Goal: Task Accomplishment & Management: Use online tool/utility

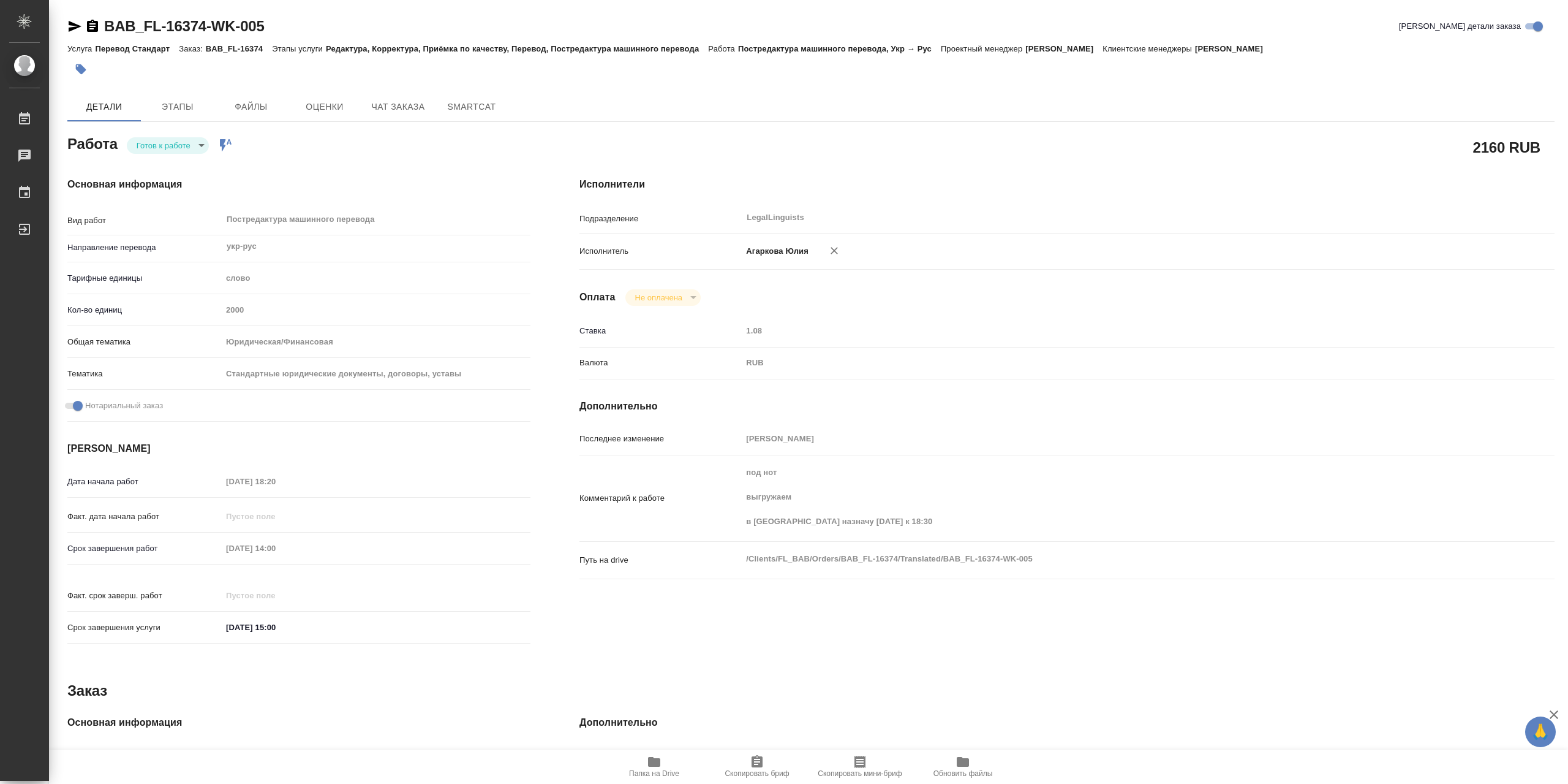
scroll to position [2, 0]
click at [92, 24] on icon "button" at bounding box center [93, 24] width 11 height 12
click at [648, 760] on icon "button" at bounding box center [654, 762] width 15 height 15
click at [180, 144] on body "🙏 .cls-1 fill:#fff; AWATERA [PERSON_NAME] 0 Чаты График Выйти BAB_FL-16374-WK-0…" at bounding box center [784, 392] width 1568 height 784
click at [462, 107] on div at bounding box center [784, 392] width 1568 height 784
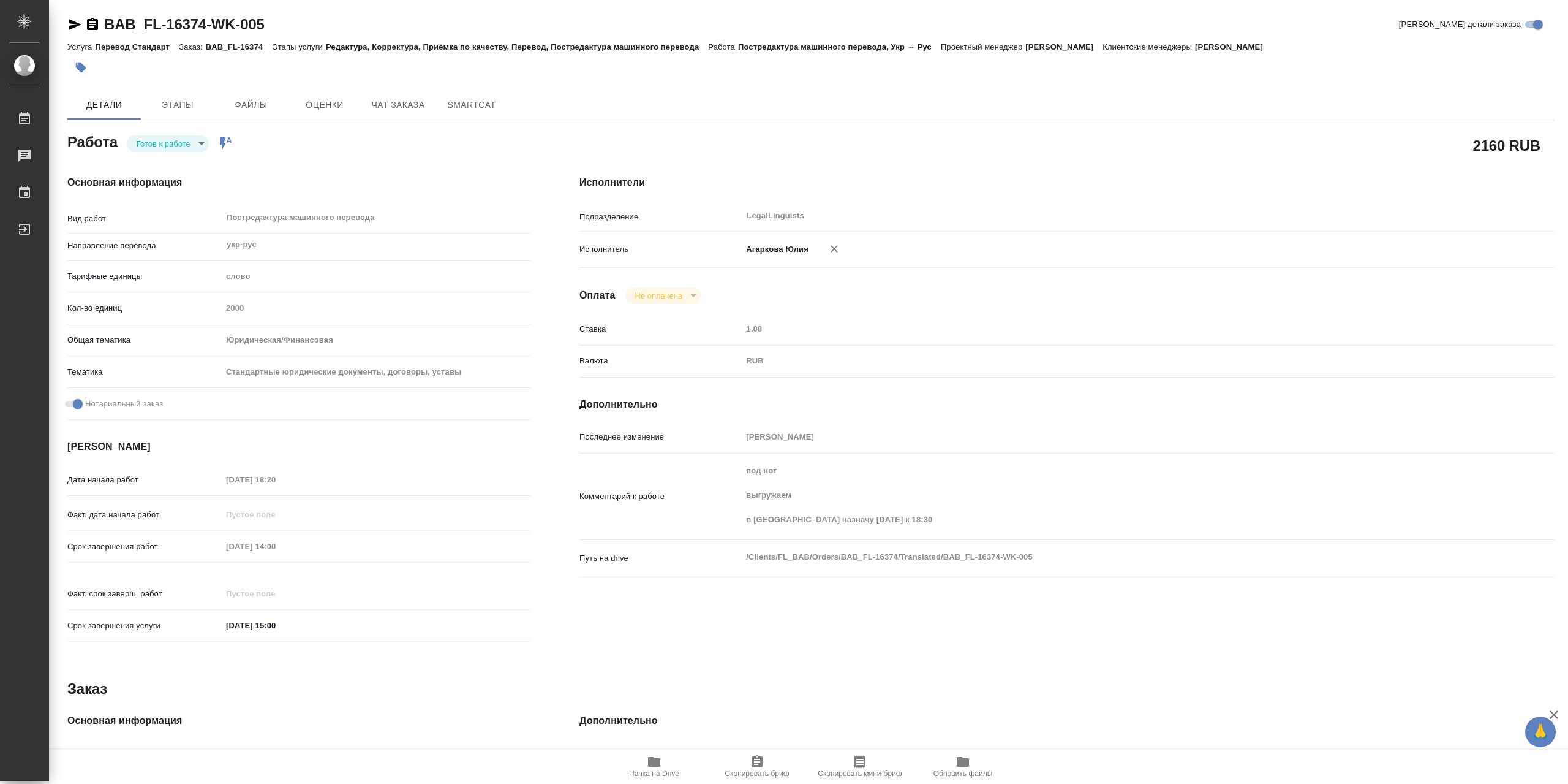
click at [461, 104] on span "SmartCat" at bounding box center [472, 105] width 59 height 16
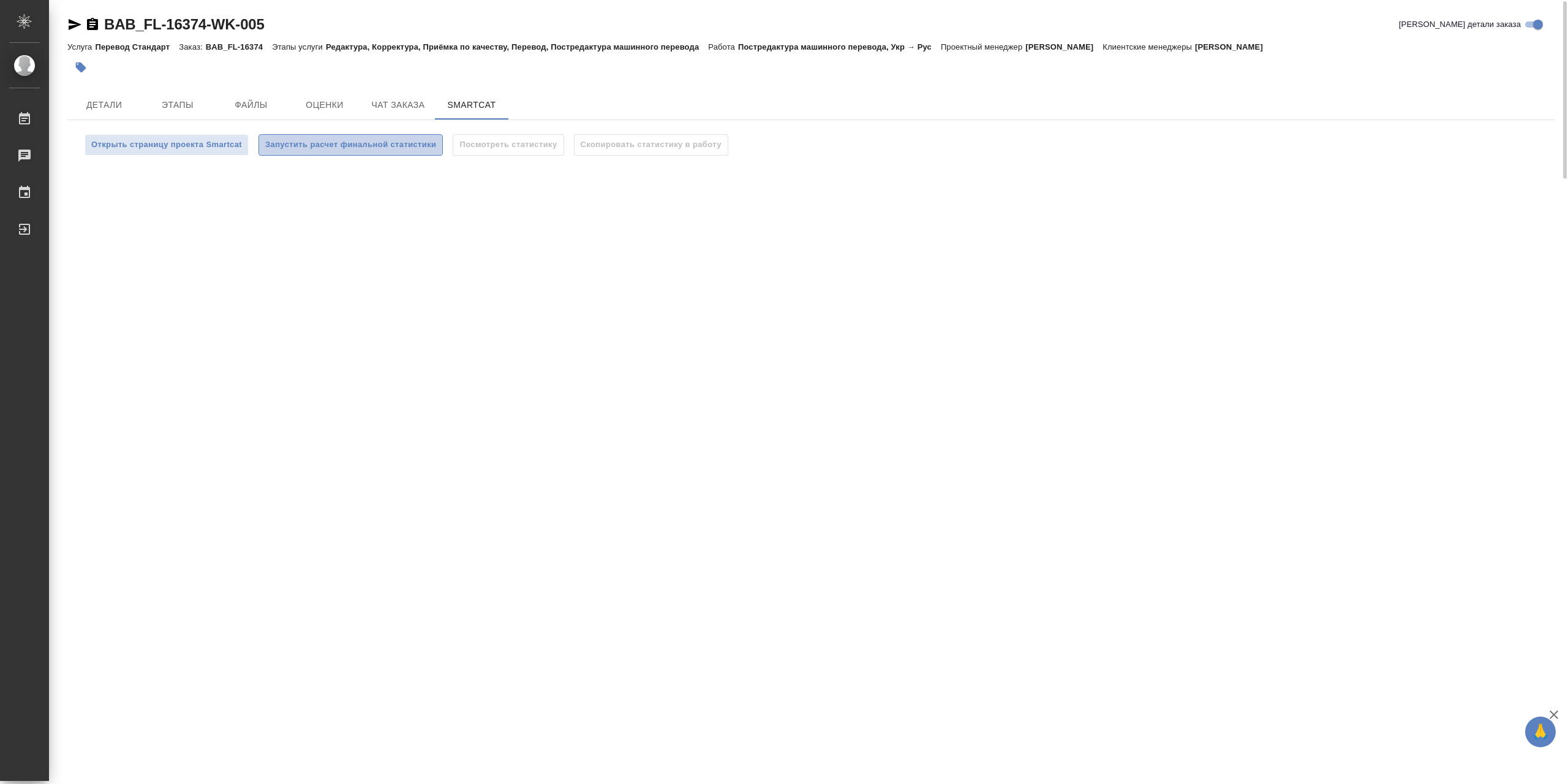
click at [347, 142] on span "Запустить расчет финальной статистики" at bounding box center [351, 145] width 171 height 14
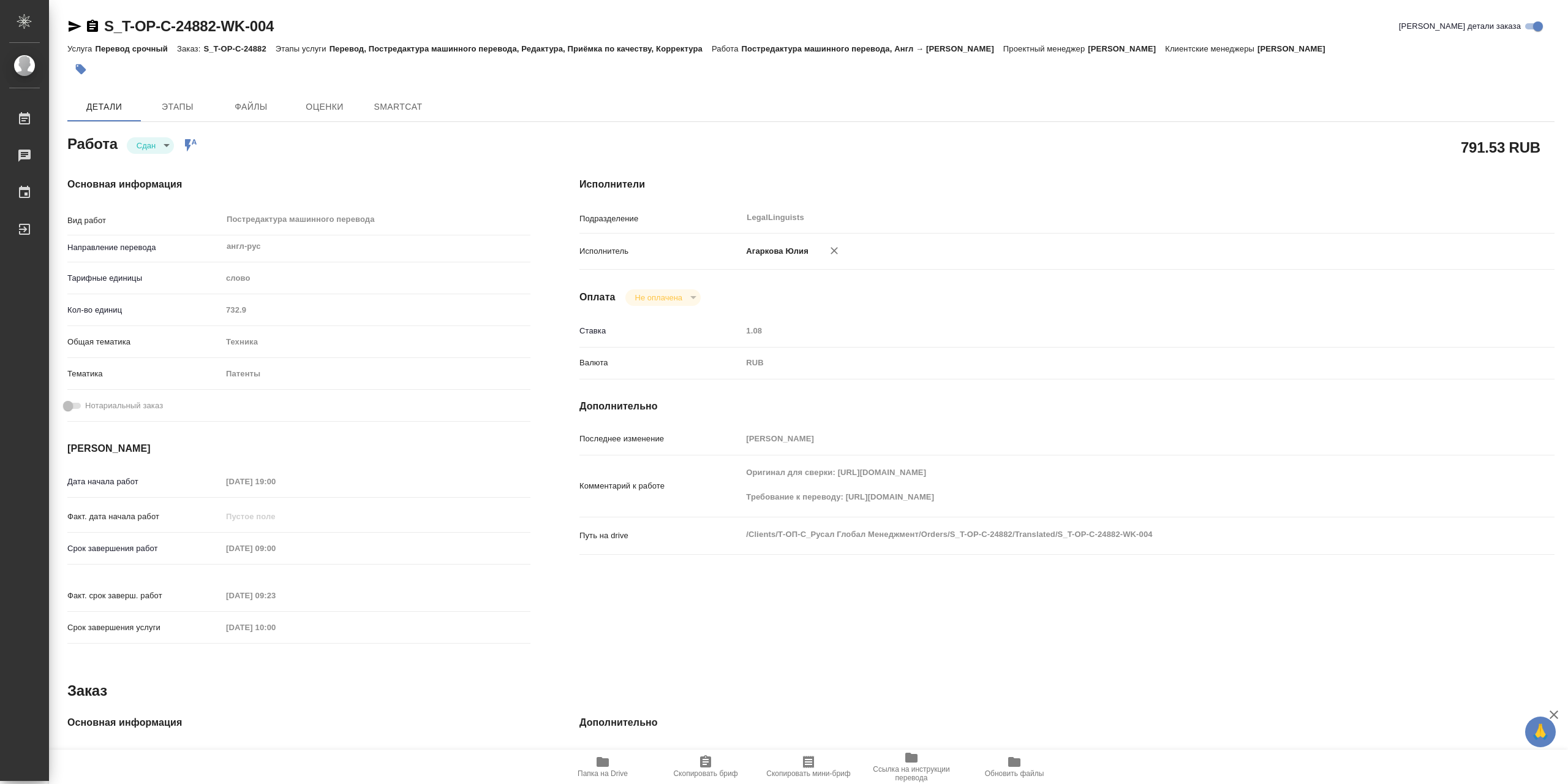
type textarea "x"
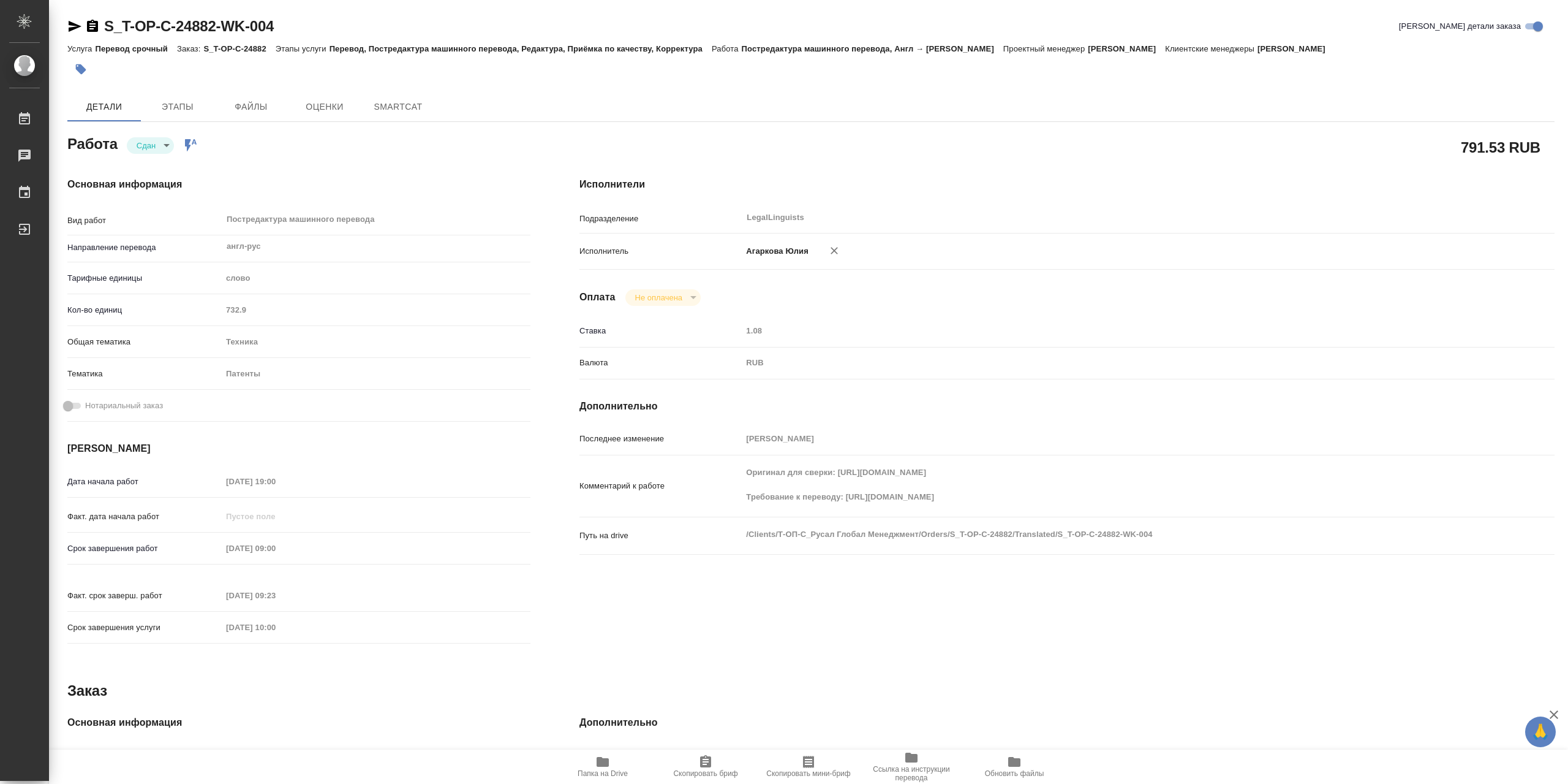
type textarea "x"
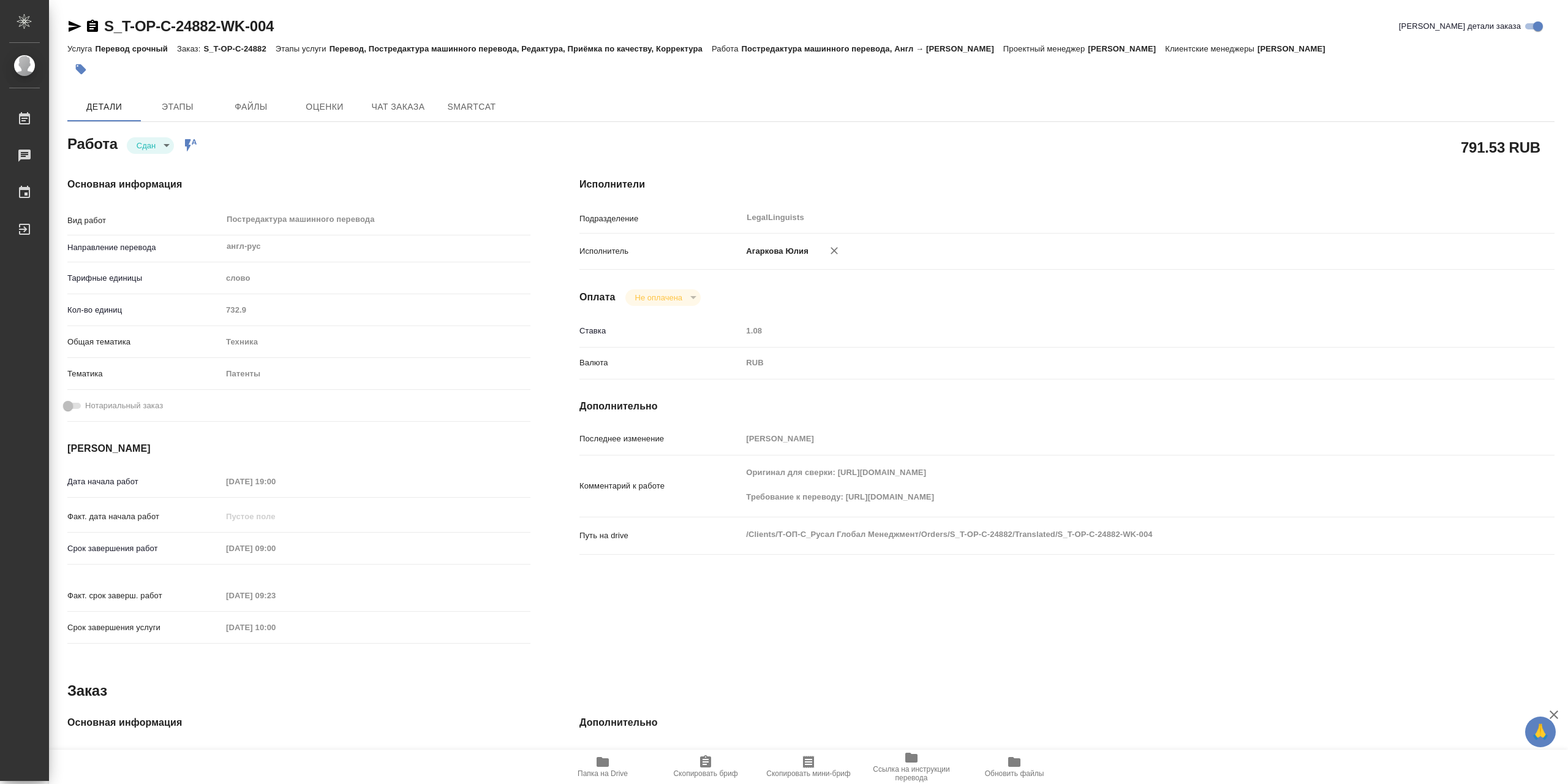
type textarea "x"
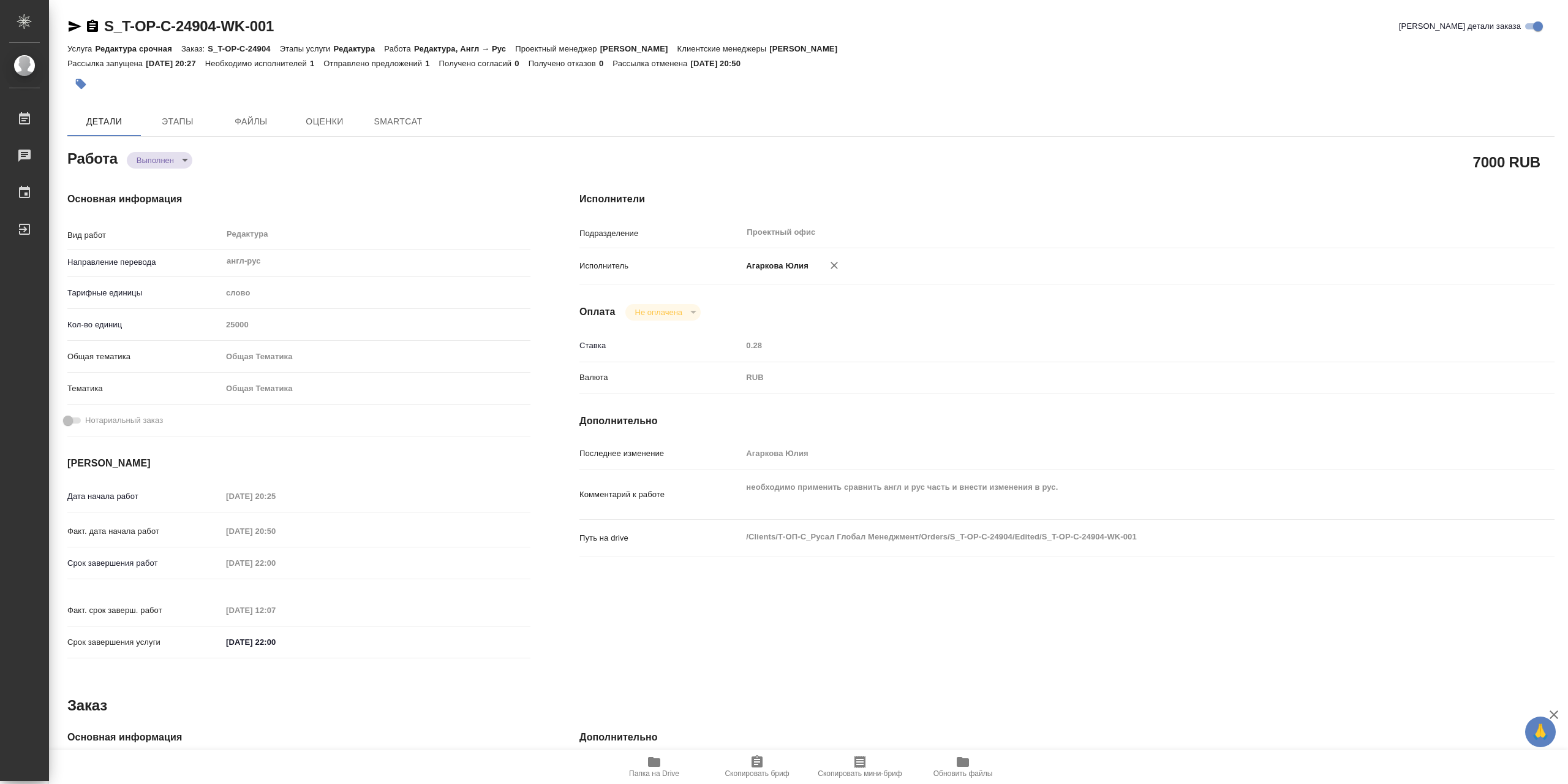
type textarea "x"
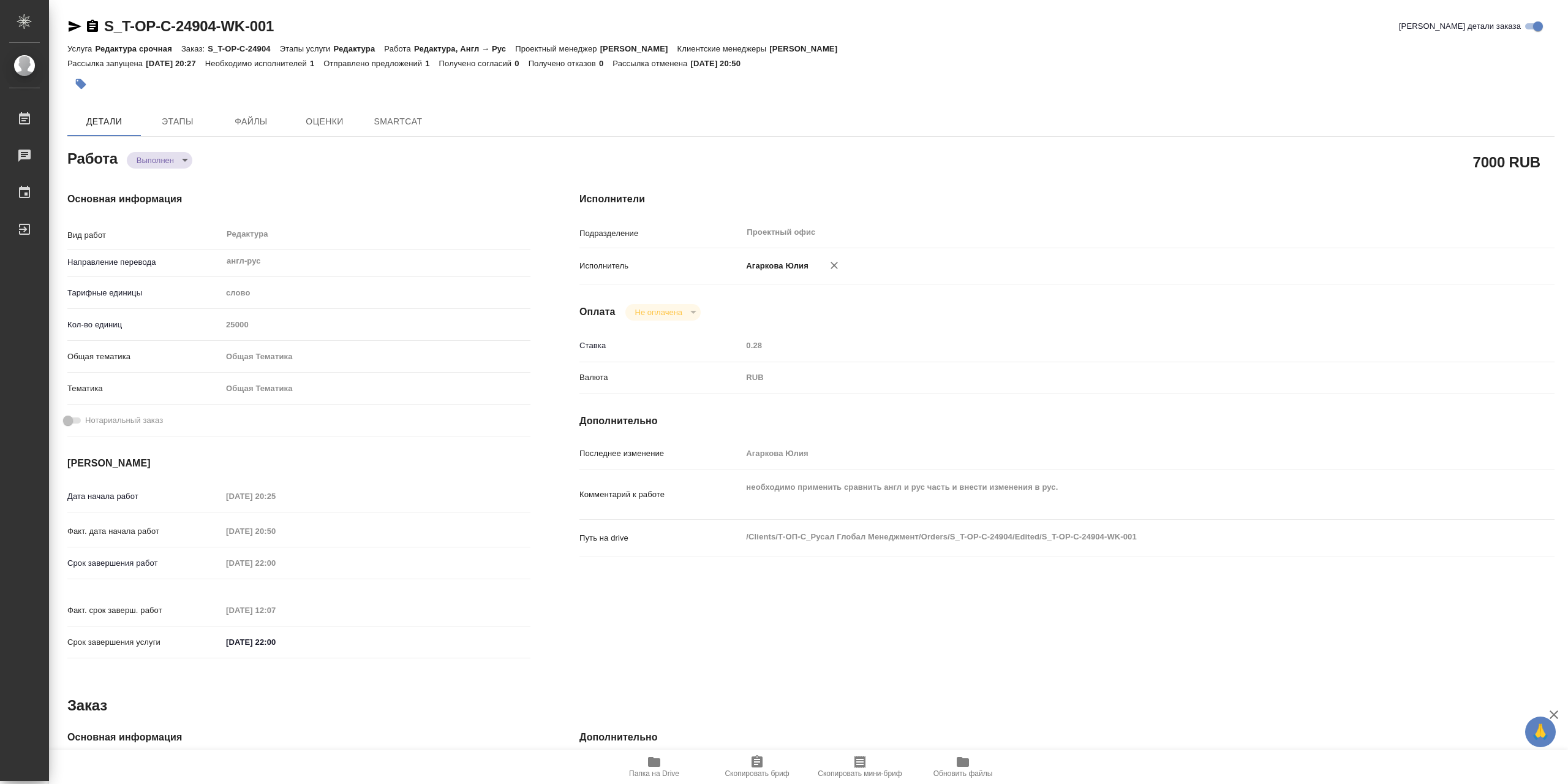
type textarea "x"
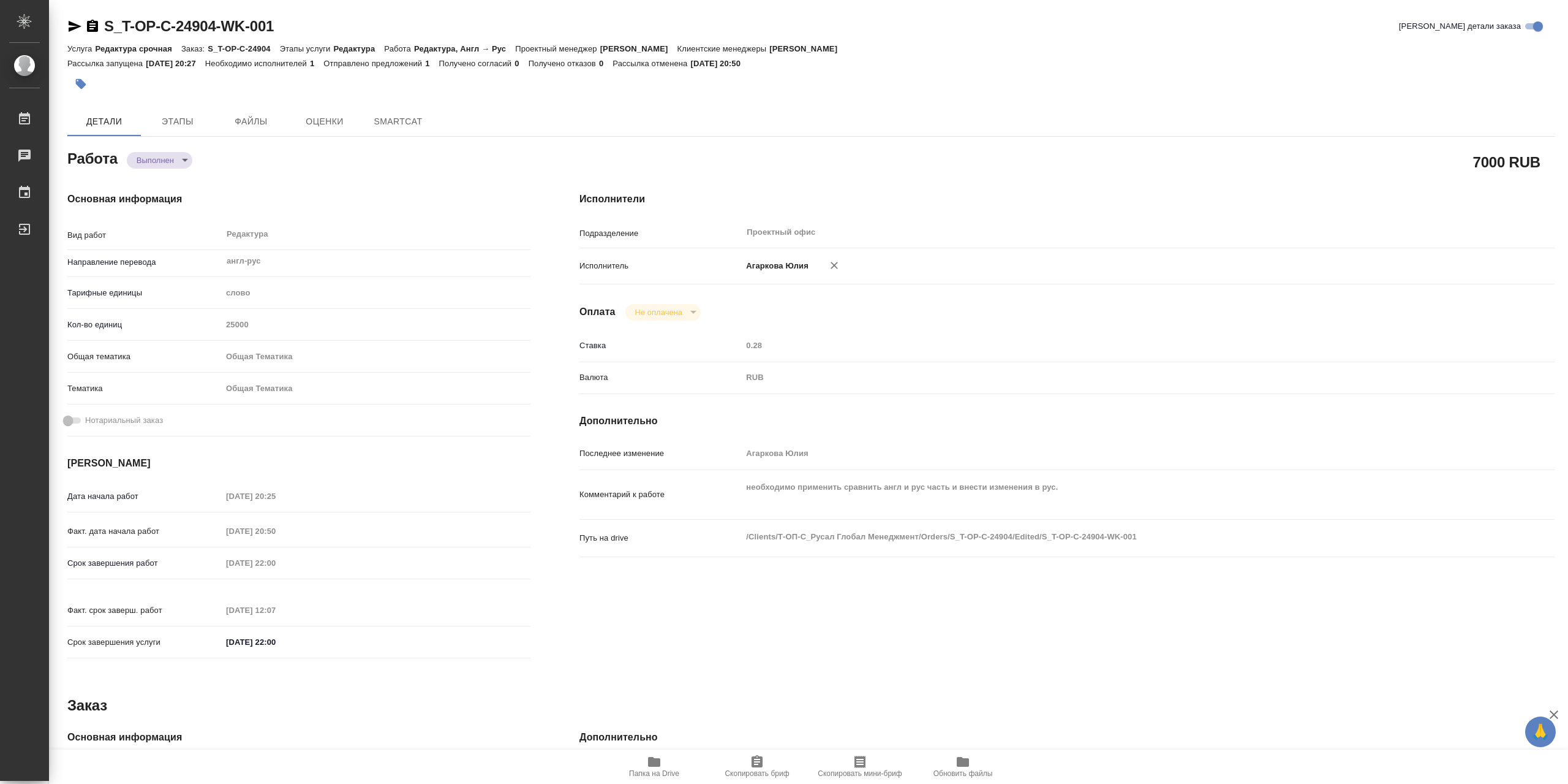
type textarea "x"
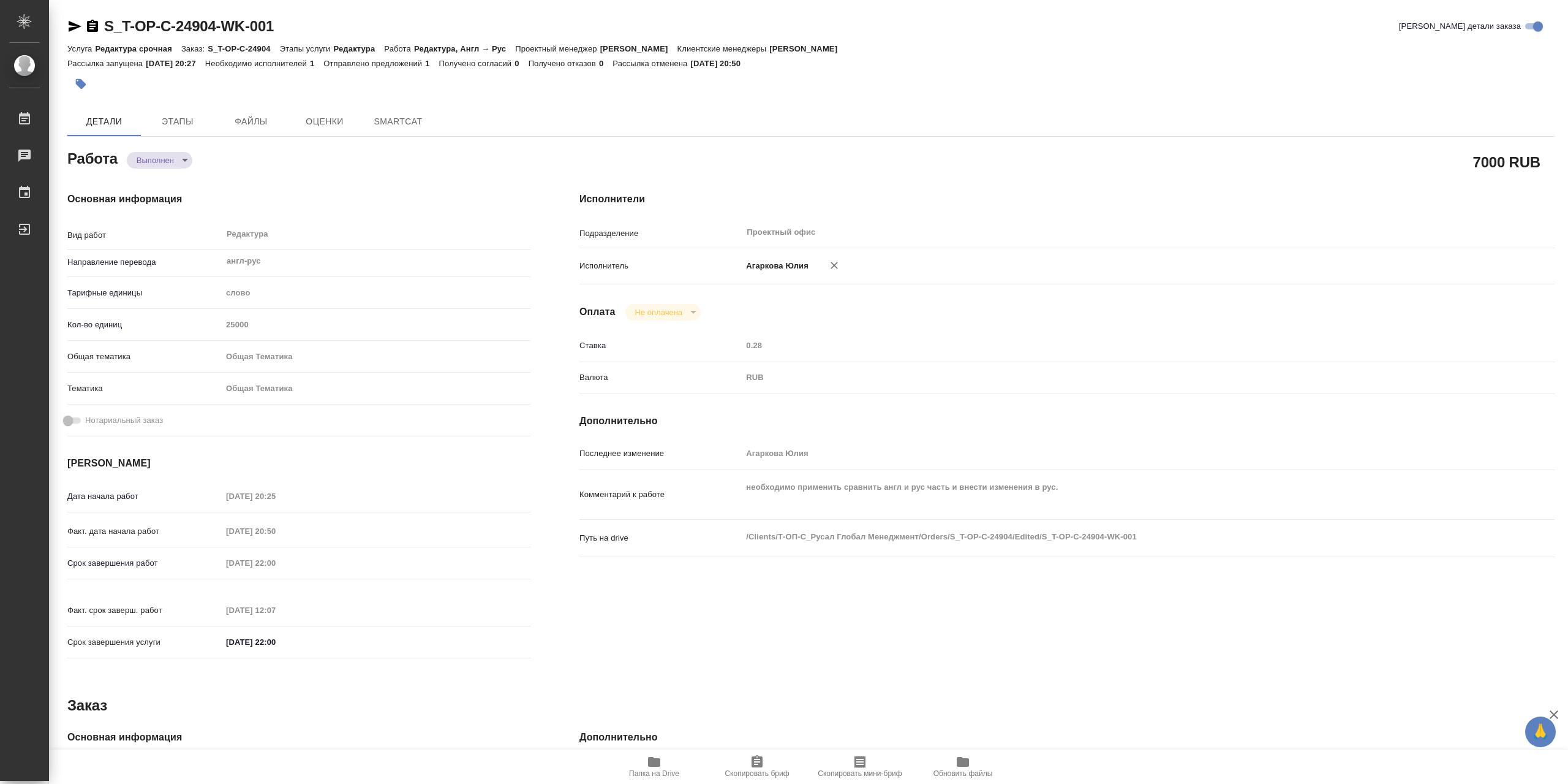
type textarea "x"
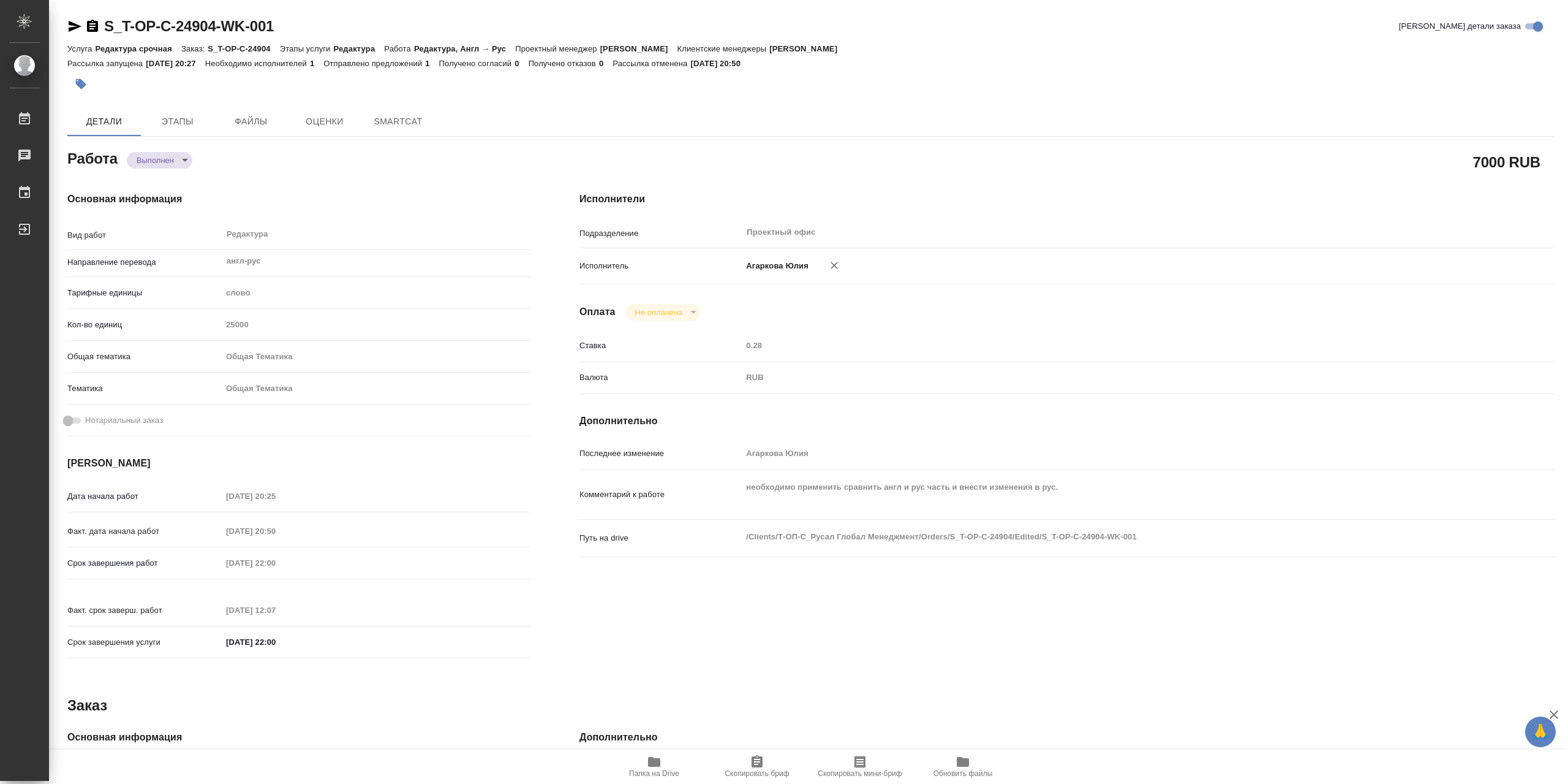
type textarea "x"
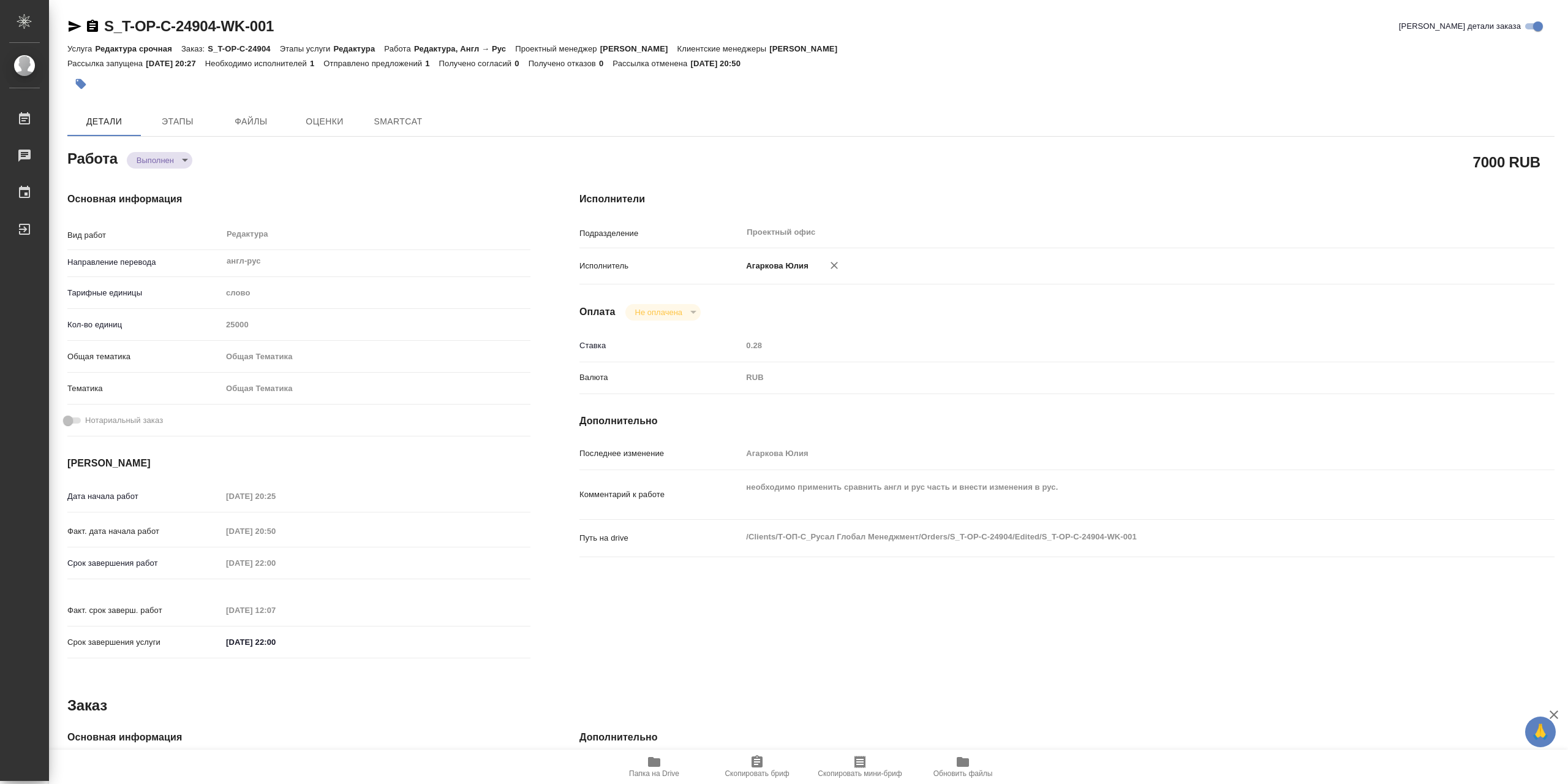
type textarea "x"
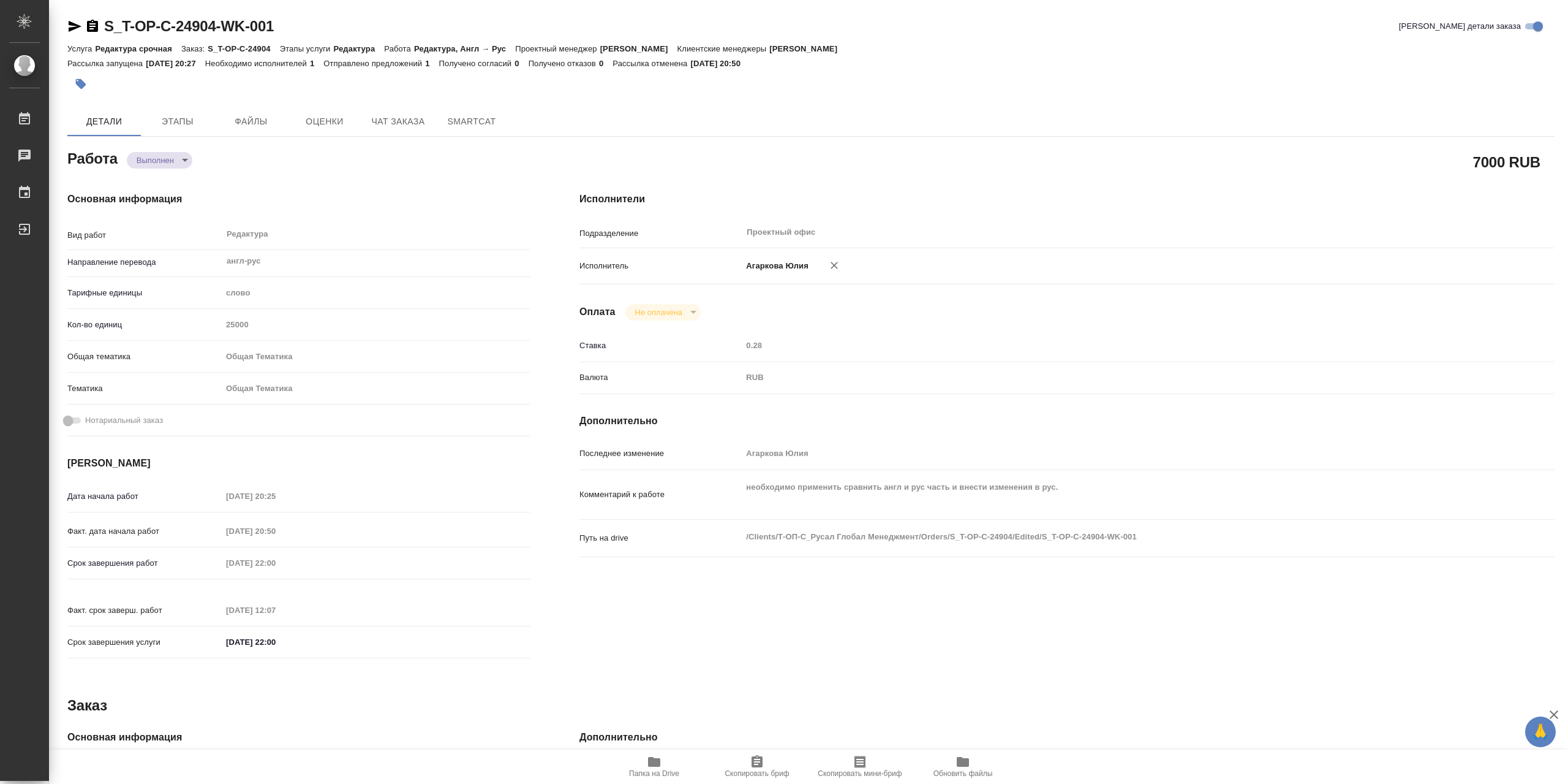
type textarea "x"
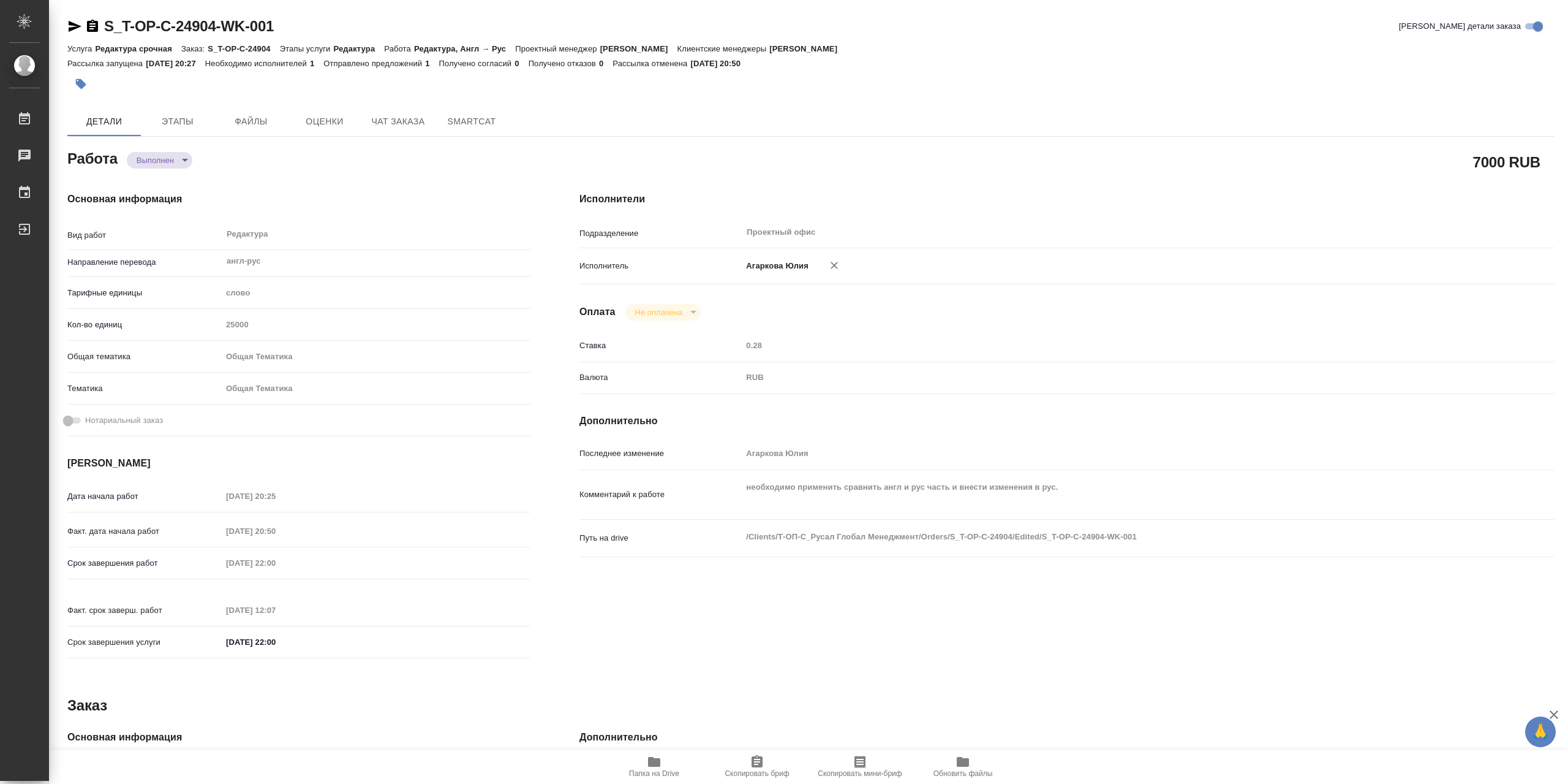
type textarea "x"
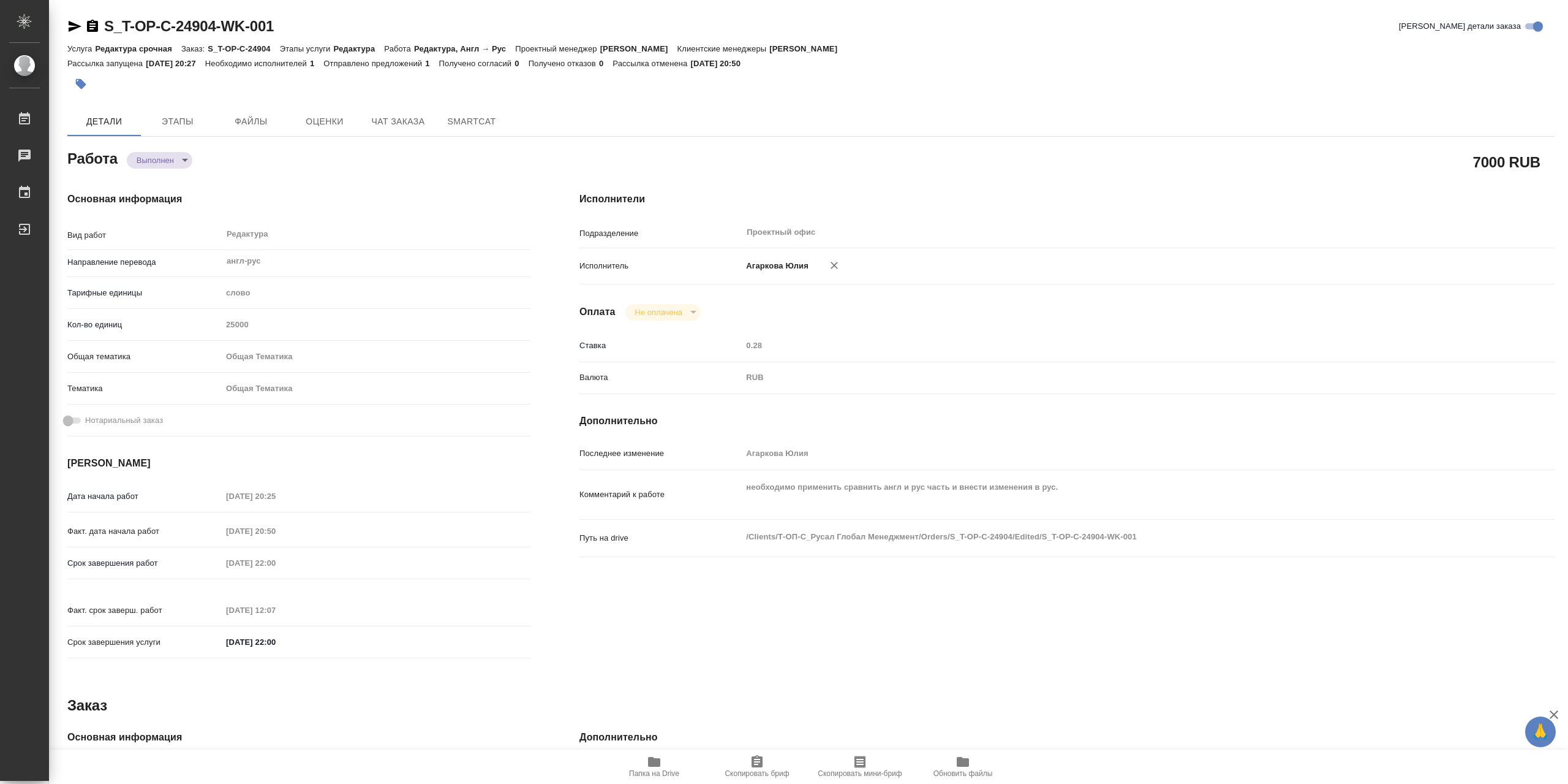
type textarea "x"
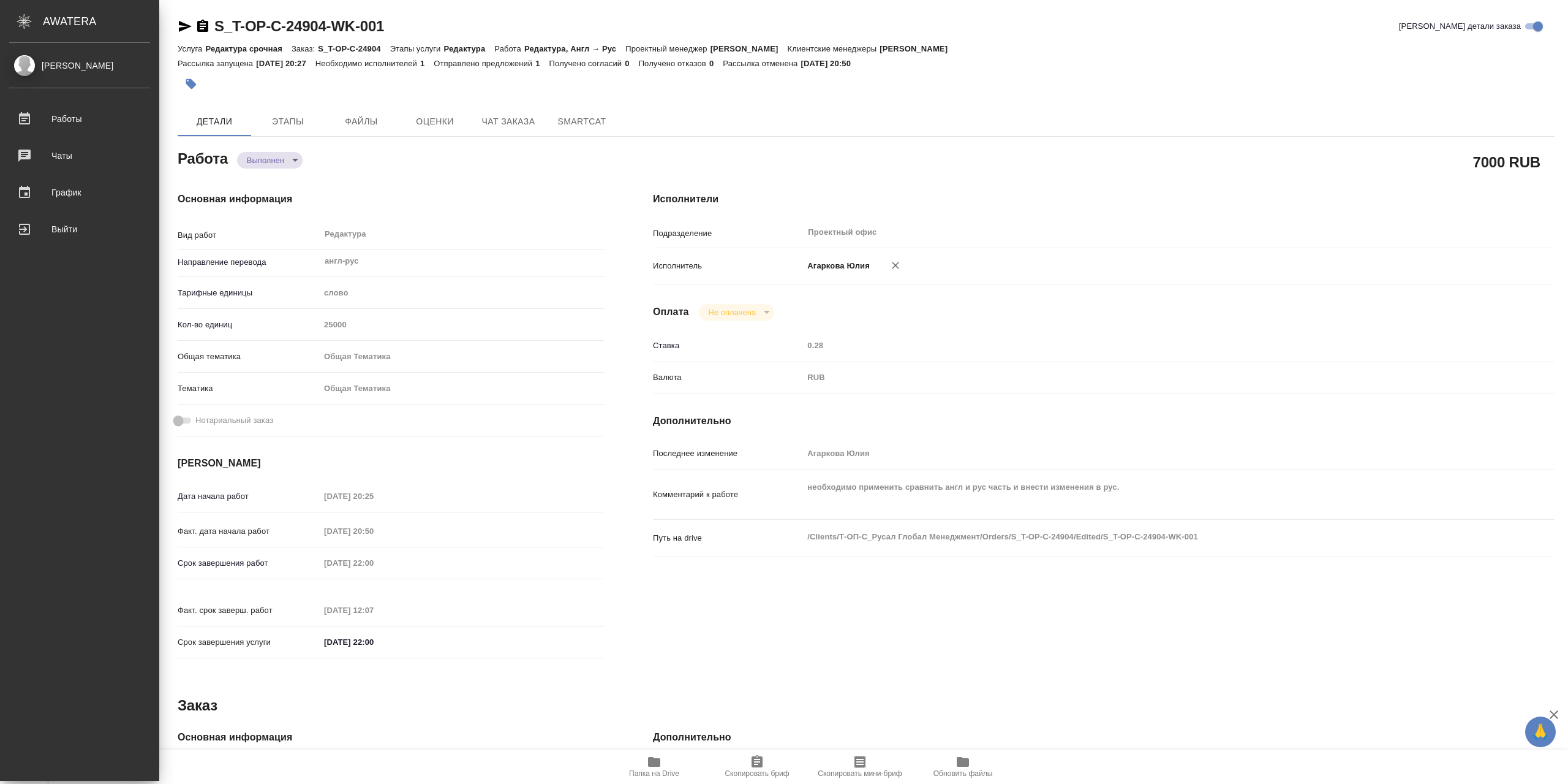
type textarea "x"
